Goal: Task Accomplishment & Management: Manage account settings

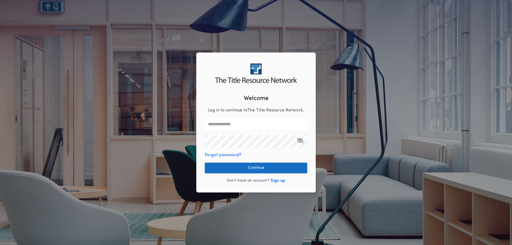
type input "**********"
click at [235, 169] on button "Continue" at bounding box center [256, 168] width 102 height 11
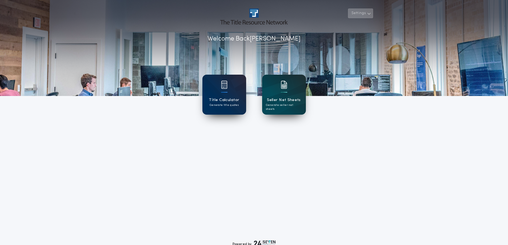
click at [369, 13] on icon "button" at bounding box center [370, 13] width 4 height 6
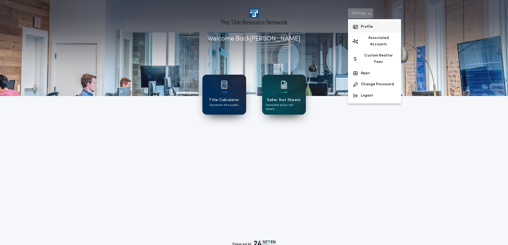
click at [365, 27] on button "Profile" at bounding box center [374, 26] width 53 height 11
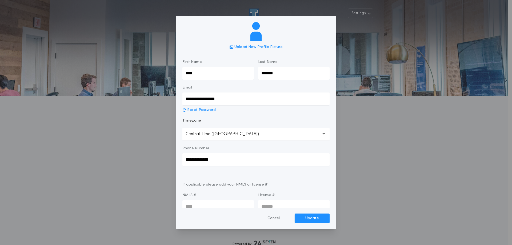
scroll to position [10, 0]
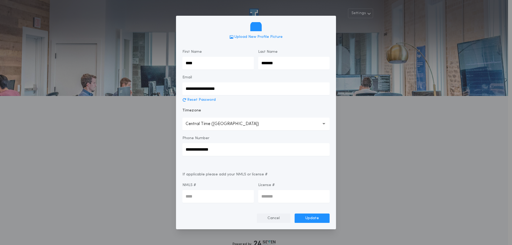
click at [279, 217] on button "Cancel" at bounding box center [274, 219] width 34 height 10
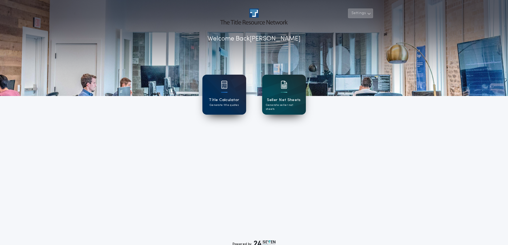
click at [358, 13] on button "Settings" at bounding box center [360, 14] width 25 height 10
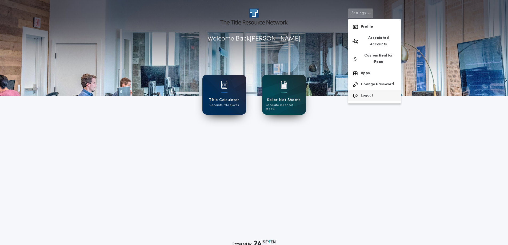
click at [359, 93] on div "button" at bounding box center [356, 96] width 6 height 6
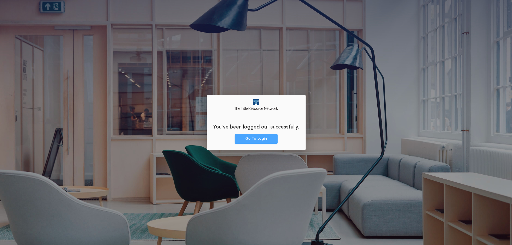
click at [262, 141] on button "Go To Login" at bounding box center [256, 139] width 43 height 10
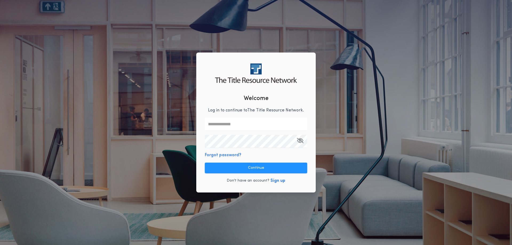
type input "**********"
click at [302, 141] on icon "button" at bounding box center [300, 141] width 7 height 0
click at [232, 24] on div "**********" at bounding box center [256, 122] width 512 height 245
type input "**********"
click at [303, 141] on icon "button" at bounding box center [300, 141] width 7 height 0
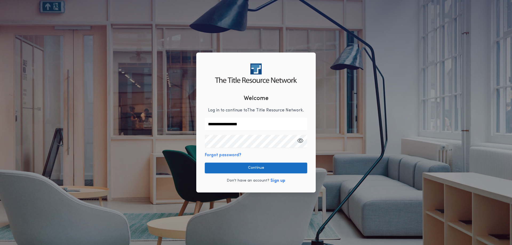
click at [242, 168] on button "Continue" at bounding box center [256, 168] width 102 height 11
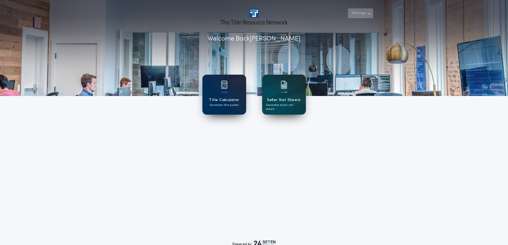
click at [358, 15] on button "Settings" at bounding box center [360, 14] width 25 height 10
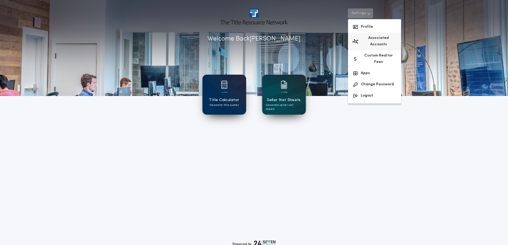
click at [366, 35] on button "Associated Accounts" at bounding box center [374, 42] width 53 height 18
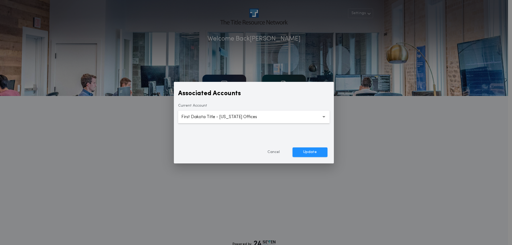
click at [226, 121] on button "**********" at bounding box center [254, 117] width 152 height 13
click at [281, 154] on button "Cancel" at bounding box center [274, 153] width 34 height 10
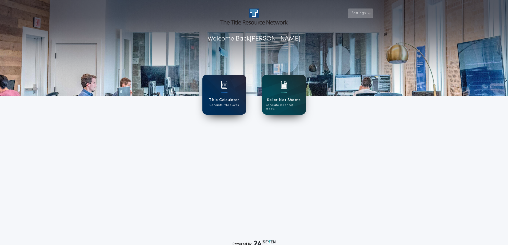
click at [360, 11] on button "Settings" at bounding box center [360, 14] width 25 height 10
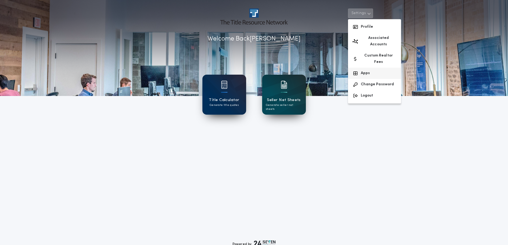
click at [364, 68] on button "Apps" at bounding box center [374, 73] width 53 height 11
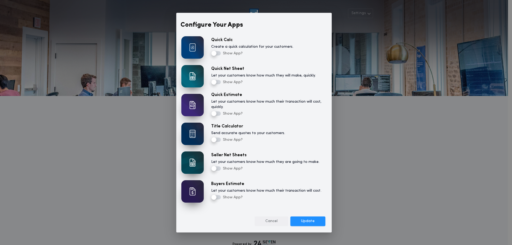
click at [271, 223] on button "Cancel" at bounding box center [272, 222] width 34 height 10
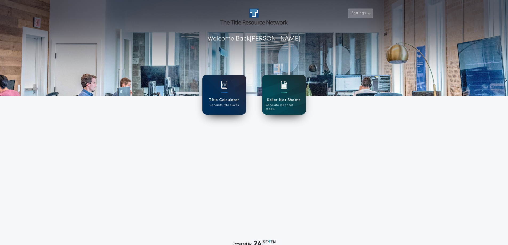
click at [349, 11] on button "Settings" at bounding box center [360, 14] width 25 height 10
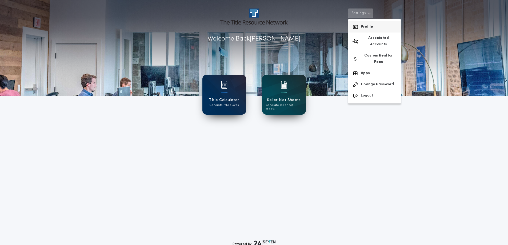
click at [370, 29] on button "Profile" at bounding box center [374, 26] width 53 height 11
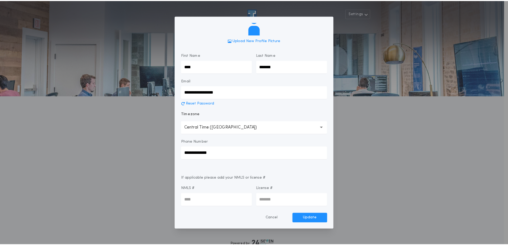
scroll to position [10, 0]
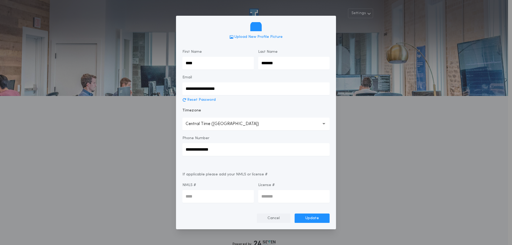
click at [277, 217] on button "Cancel" at bounding box center [274, 219] width 34 height 10
